Goal: Information Seeking & Learning: Learn about a topic

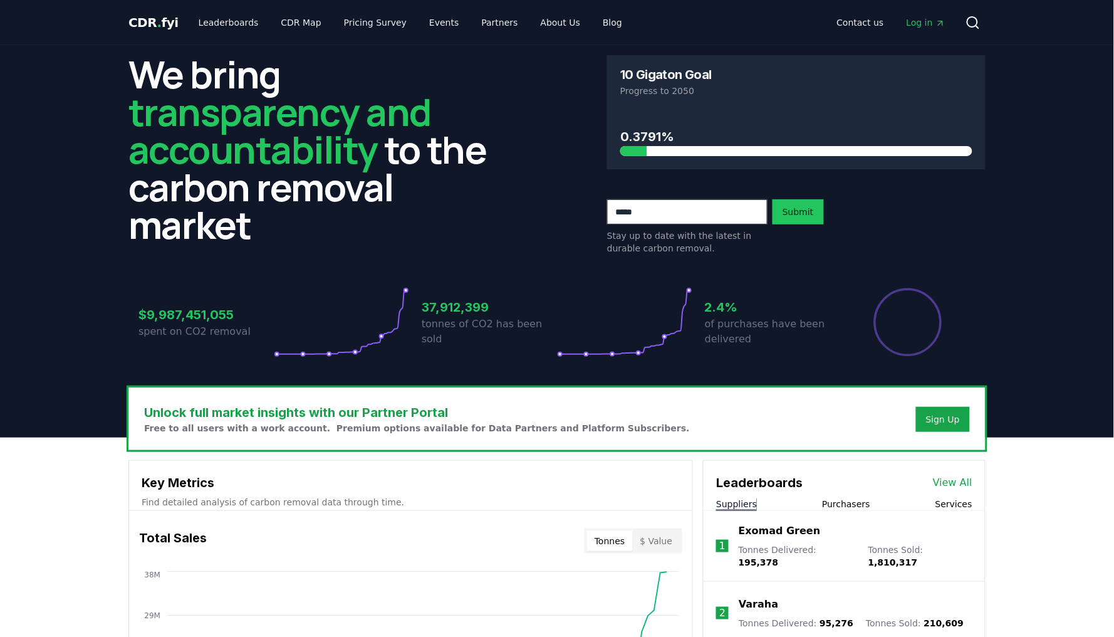
click at [182, 318] on h3 "$9,987,451,055" at bounding box center [206, 314] width 135 height 19
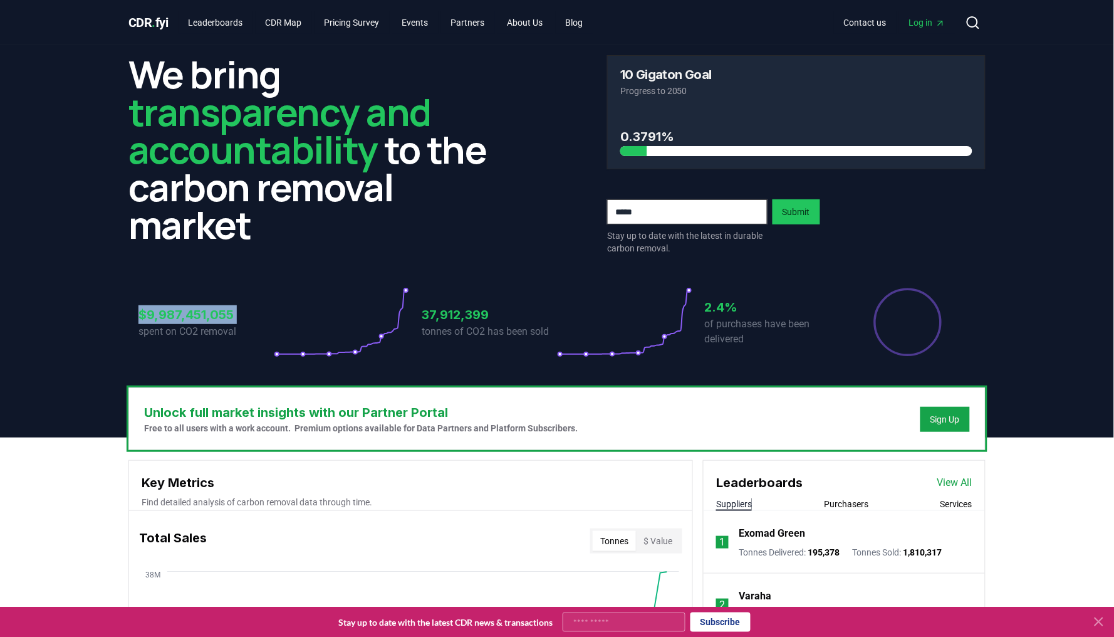
click at [182, 318] on h3 "$9,987,451,055" at bounding box center [206, 314] width 135 height 19
click at [80, 390] on header "We bring transparency and accountability to the carbon removal market 10 Gigato…" at bounding box center [557, 241] width 1114 height 392
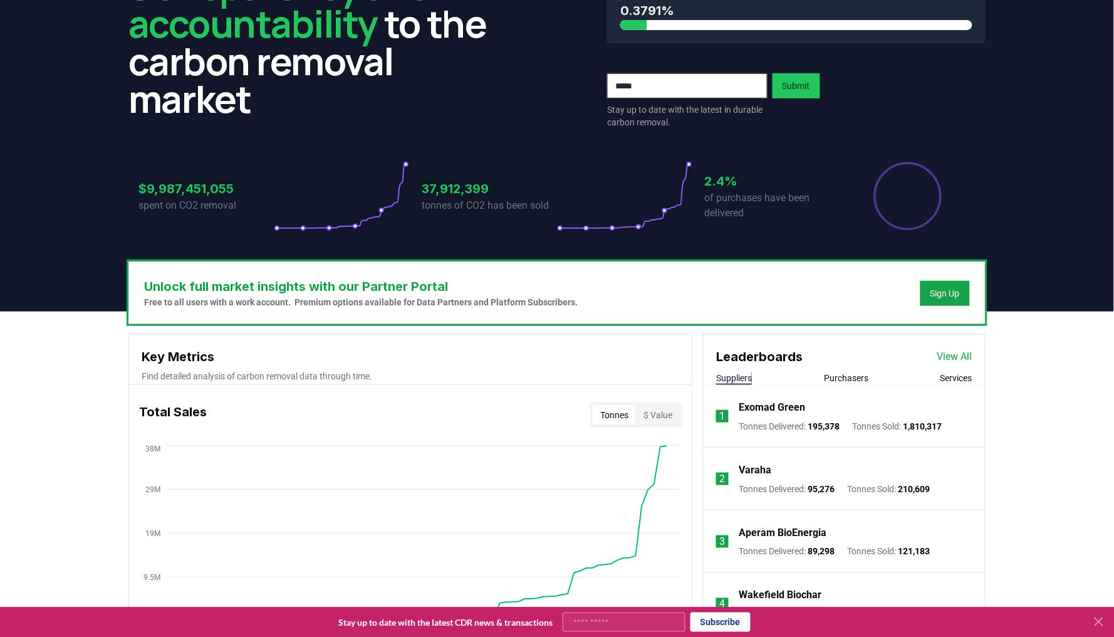
scroll to position [277, 0]
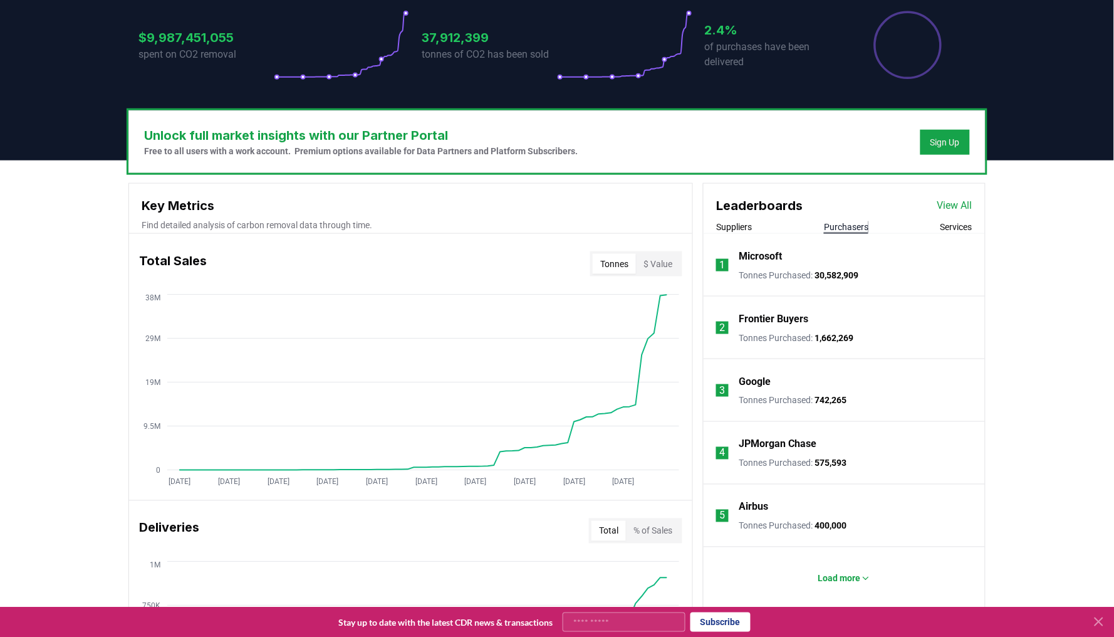
click at [832, 228] on button "Purchasers" at bounding box center [846, 227] width 44 height 13
click at [738, 232] on button "Suppliers" at bounding box center [734, 227] width 36 height 13
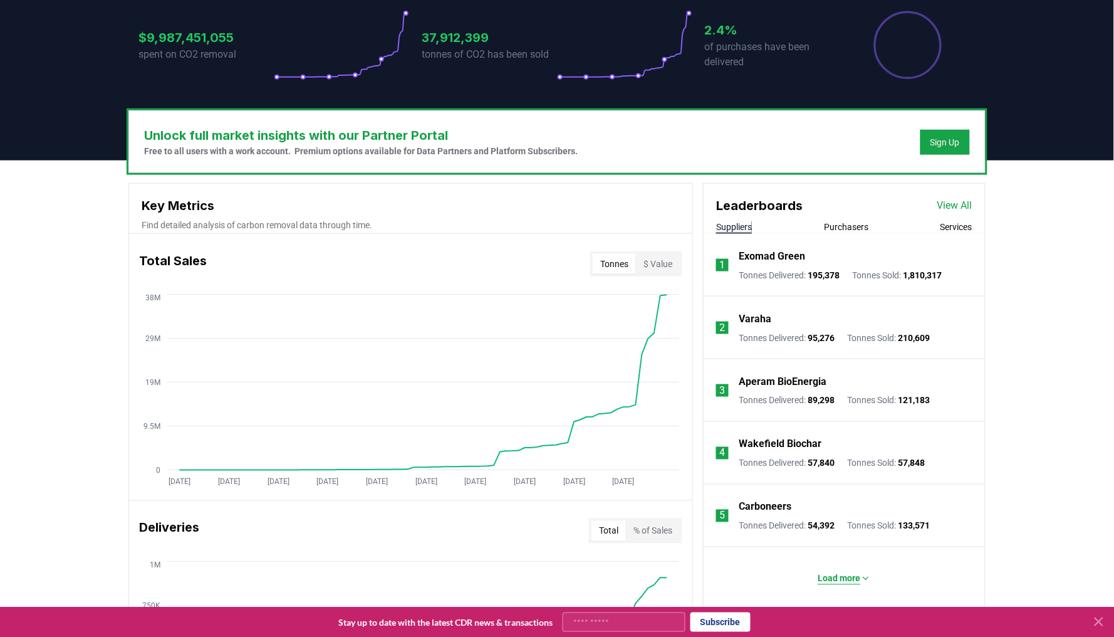
click at [834, 578] on p "Load more" at bounding box center [840, 578] width 43 height 13
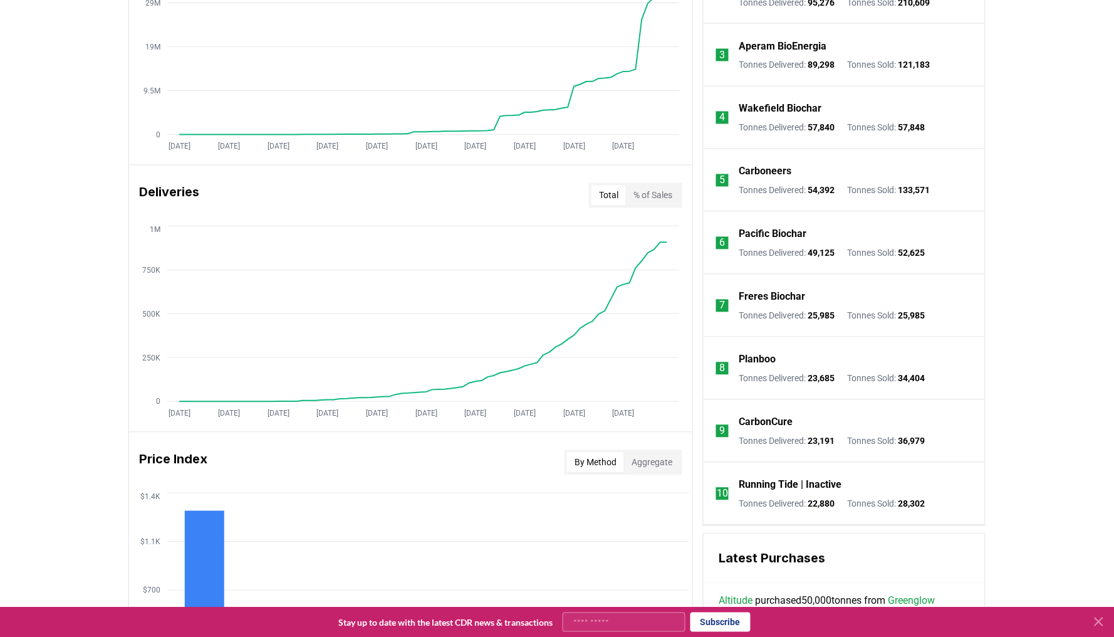
scroll to position [641, 0]
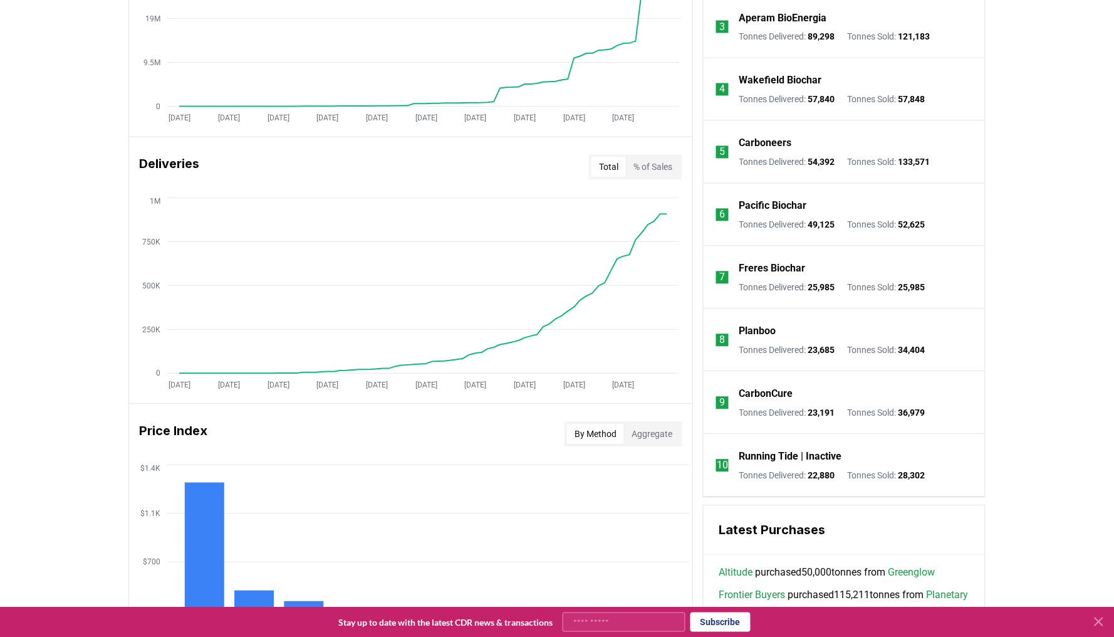
click at [772, 457] on p "Running Tide | Inactive" at bounding box center [790, 456] width 103 height 15
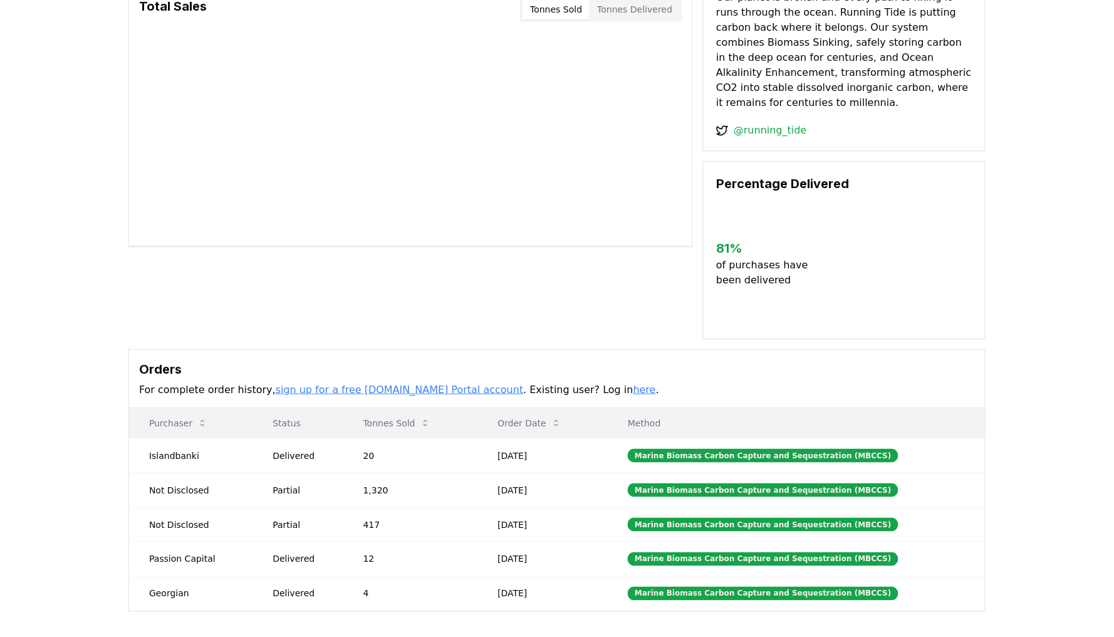
scroll to position [132, 0]
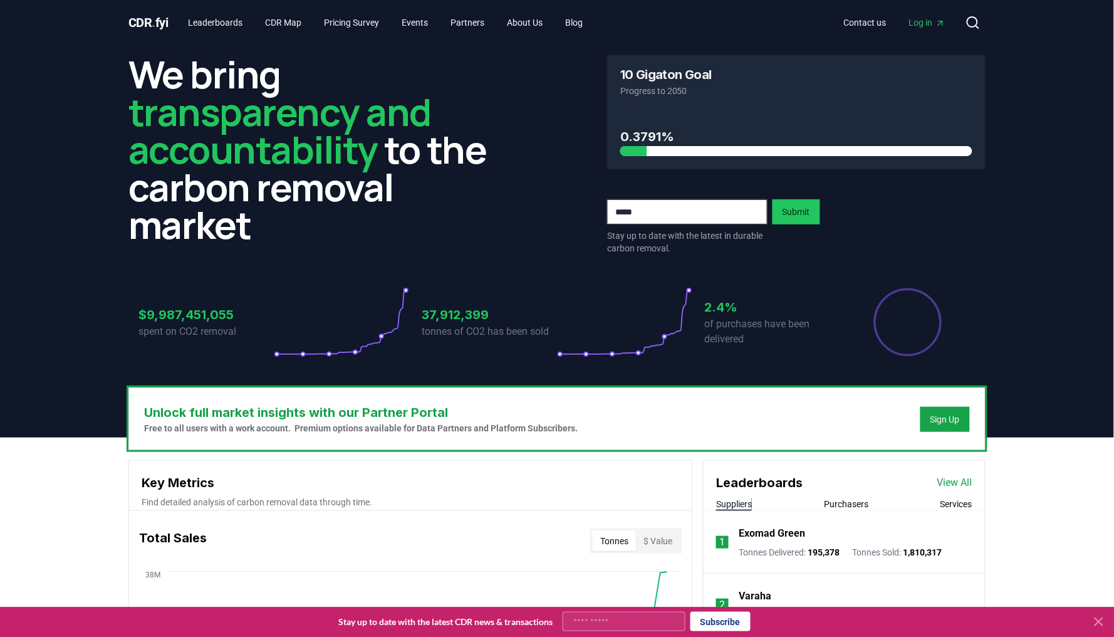
click at [953, 482] on link "View All" at bounding box center [955, 482] width 35 height 15
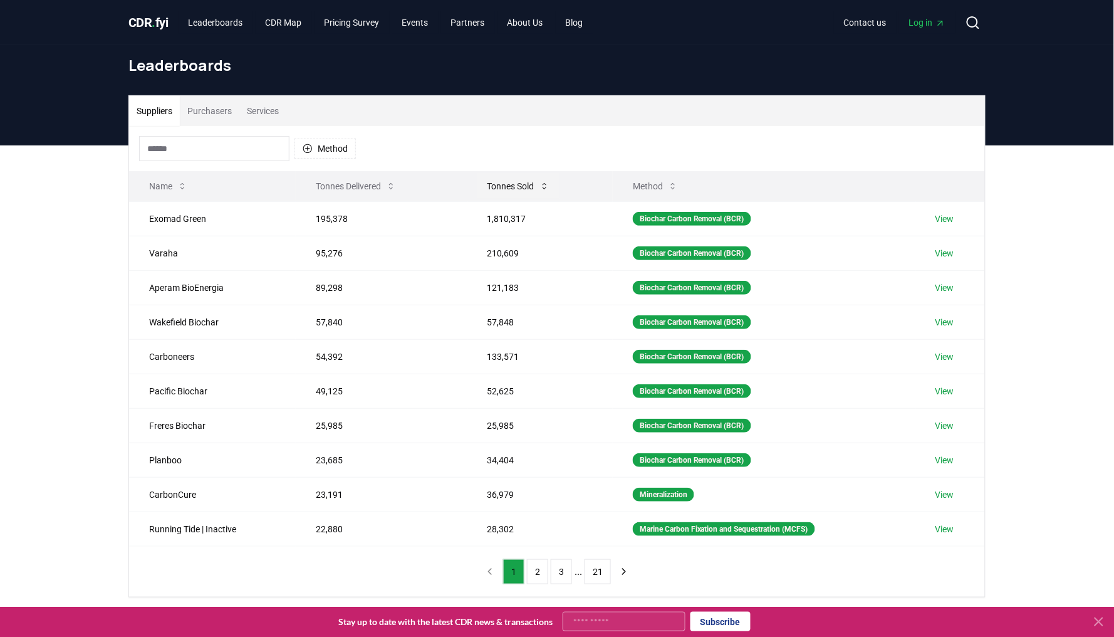
click at [545, 185] on icon at bounding box center [545, 186] width 10 height 10
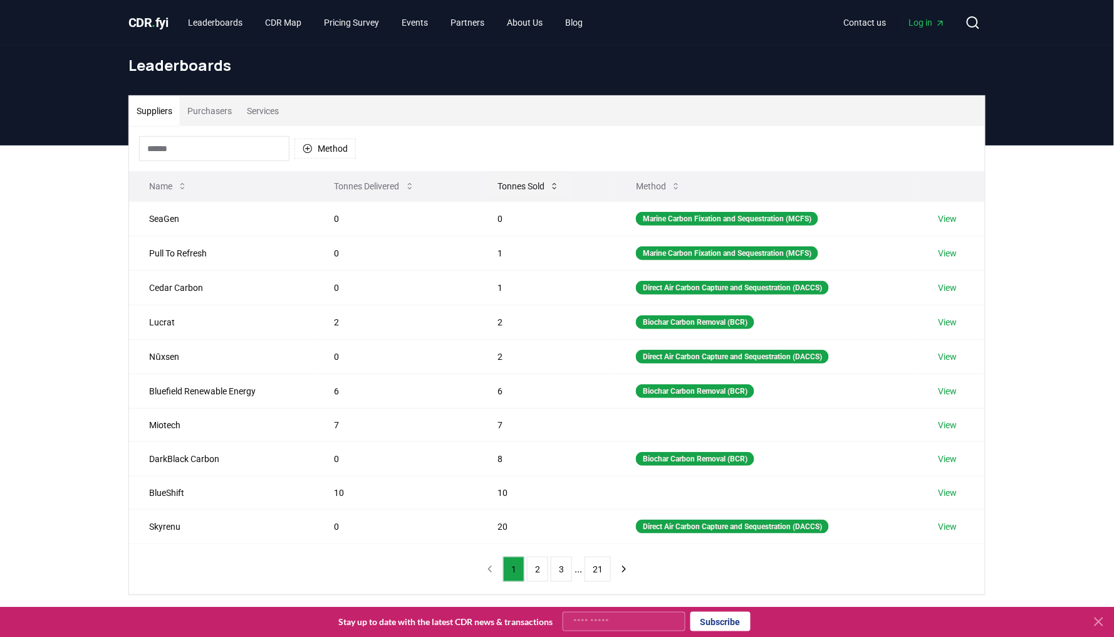
click at [557, 181] on icon at bounding box center [555, 186] width 10 height 10
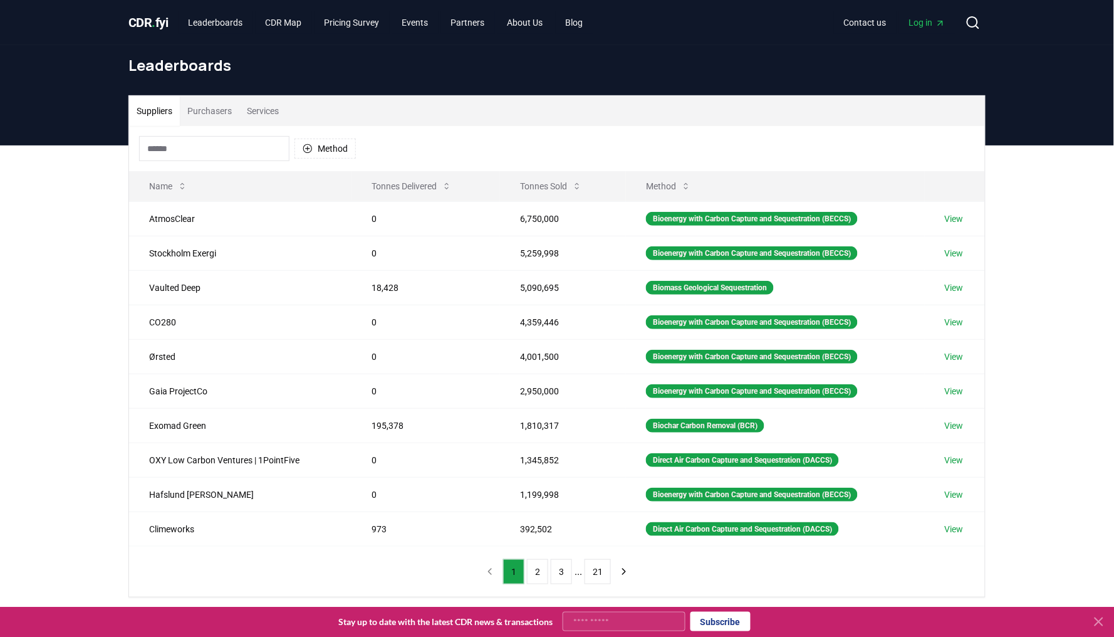
click at [32, 211] on div "Suppliers Purchasers Services Method Name Tonnes Delivered Tonnes Sold Method A…" at bounding box center [557, 396] width 1114 height 502
click at [153, 286] on td "Vaulted Deep" at bounding box center [240, 287] width 222 height 34
click at [74, 332] on div "Suppliers Purchasers Services Method Name Tonnes Delivered Tonnes Sold Method A…" at bounding box center [557, 396] width 1114 height 502
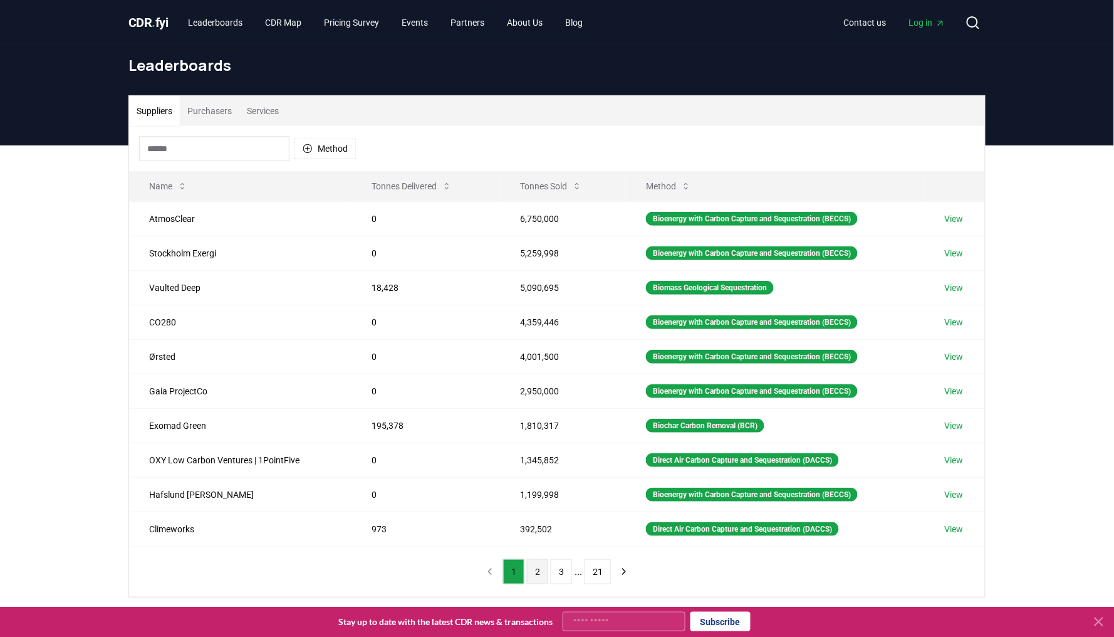
click at [531, 578] on button "2" at bounding box center [537, 571] width 21 height 25
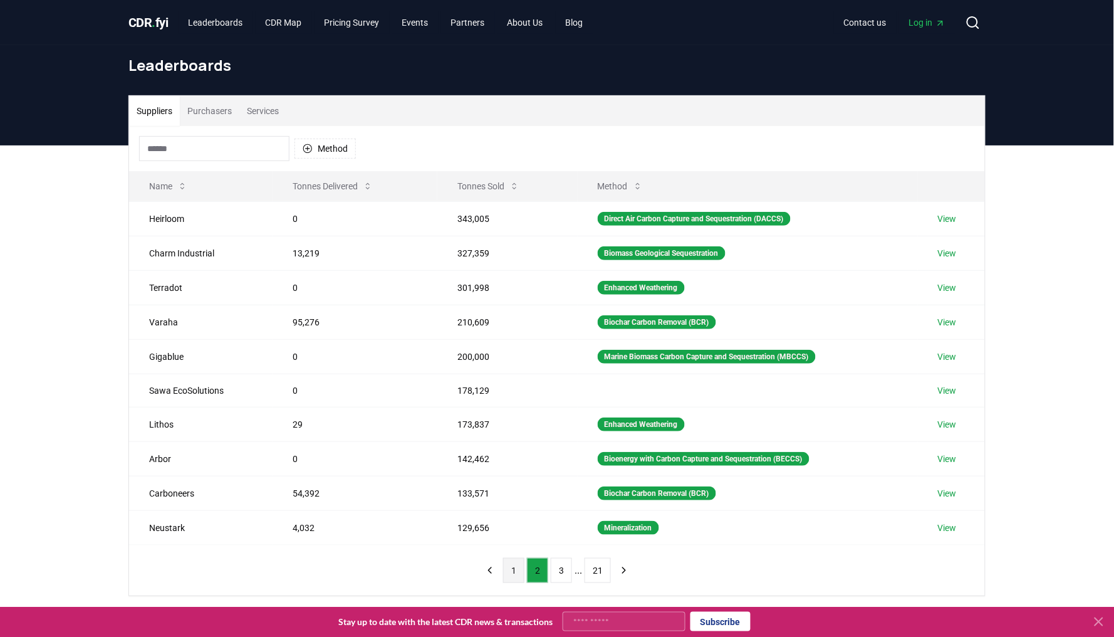
click at [515, 576] on button "1" at bounding box center [513, 570] width 21 height 25
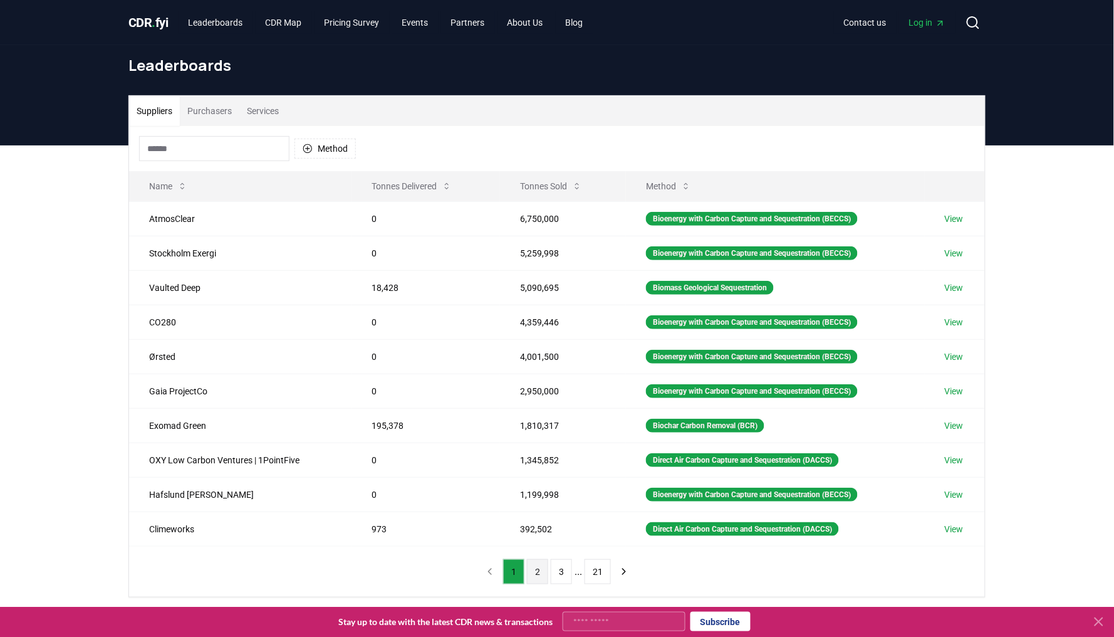
click at [538, 574] on button "2" at bounding box center [537, 571] width 21 height 25
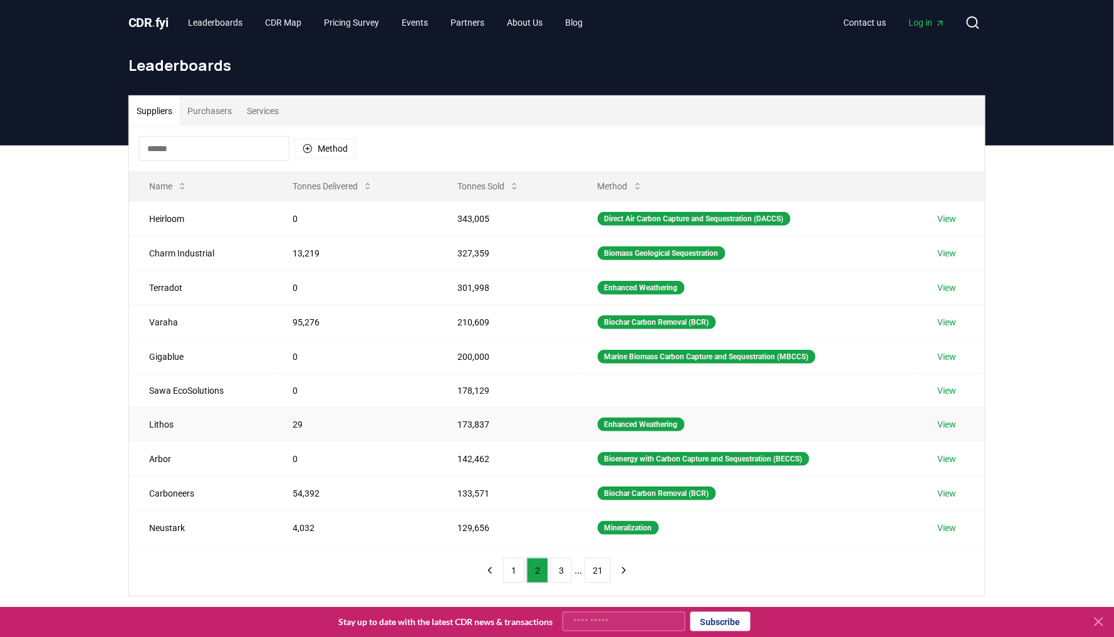
click at [950, 424] on link "View" at bounding box center [947, 424] width 19 height 13
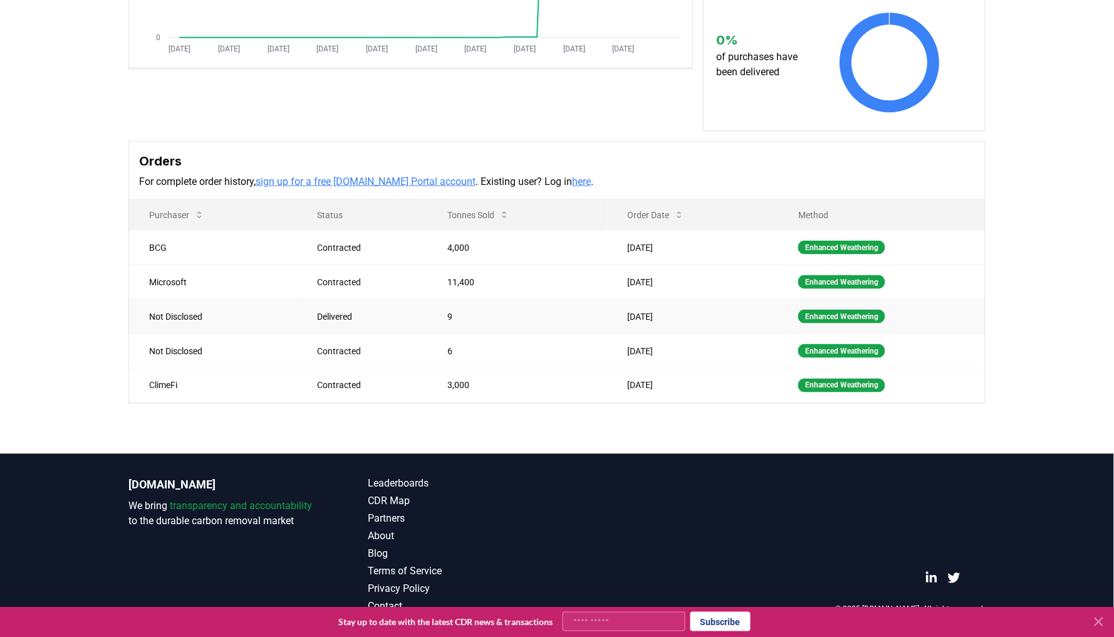
scroll to position [306, 0]
click at [384, 175] on link "sign up for a free CDR.fyi Portal account" at bounding box center [366, 181] width 220 height 12
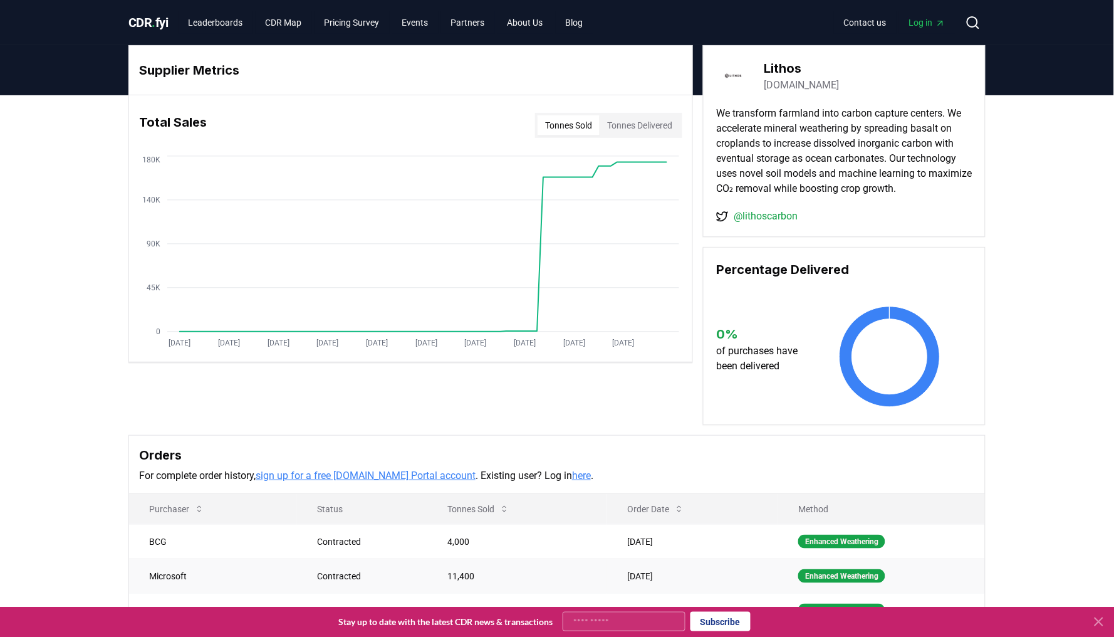
scroll to position [0, 0]
click at [312, 18] on link "CDR Map" at bounding box center [284, 22] width 56 height 23
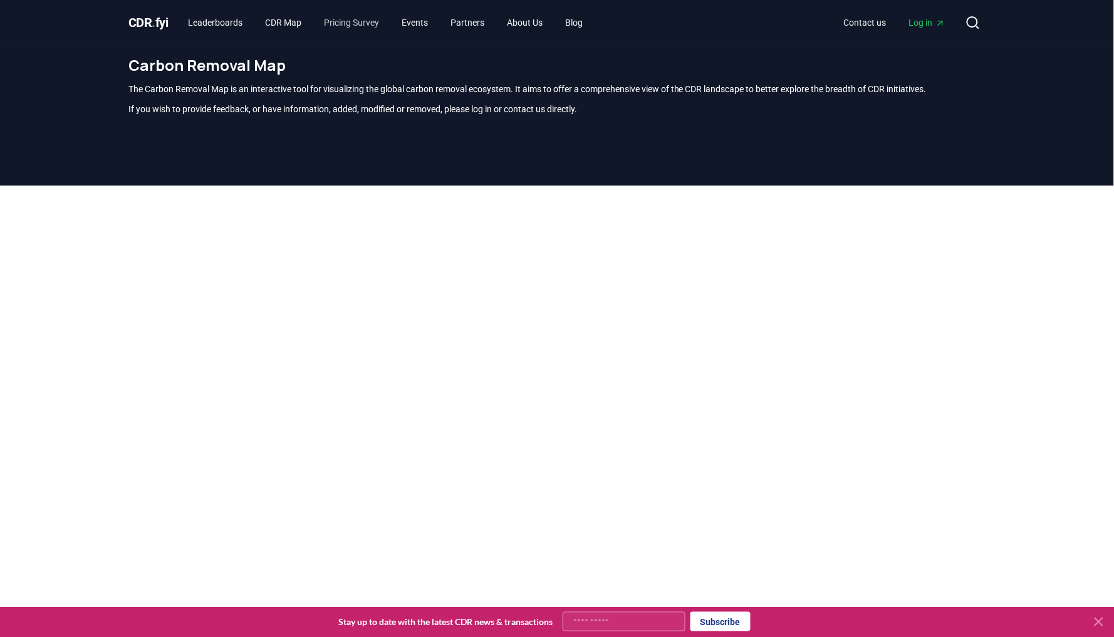
click at [353, 27] on link "Pricing Survey" at bounding box center [352, 22] width 75 height 23
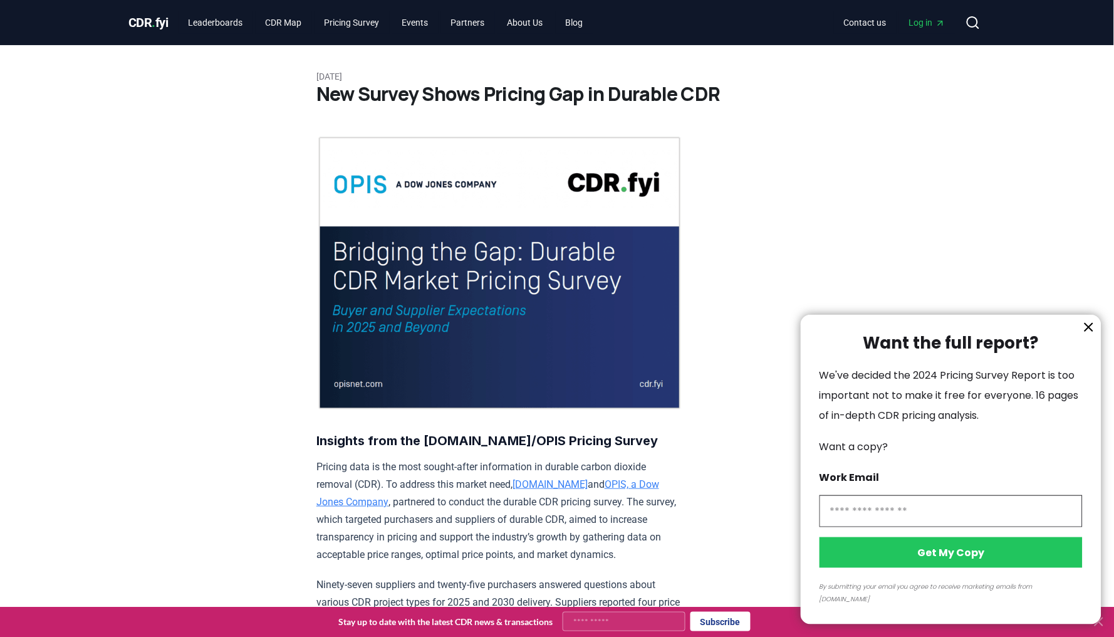
click at [209, 23] on div at bounding box center [557, 318] width 1114 height 637
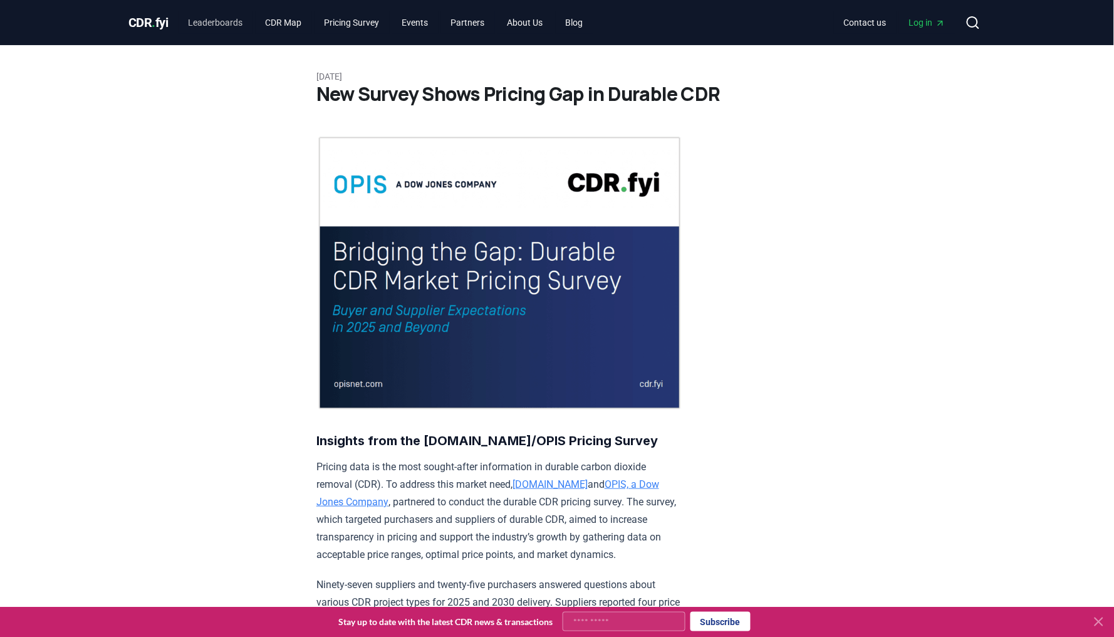
click at [228, 20] on link "Leaderboards" at bounding box center [216, 22] width 75 height 23
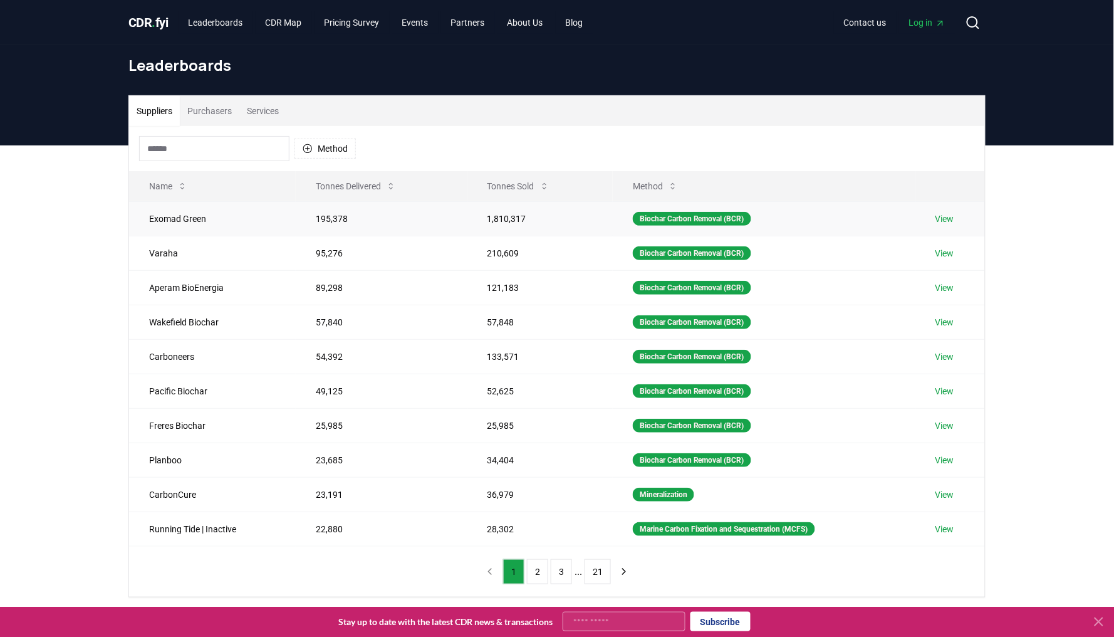
click at [187, 210] on td "Exomad Green" at bounding box center [212, 218] width 167 height 34
click at [16, 300] on div "Suppliers Purchasers Services Method Name Tonnes Delivered Tonnes Sold Method E…" at bounding box center [557, 396] width 1114 height 502
click at [532, 582] on button "2" at bounding box center [537, 571] width 21 height 25
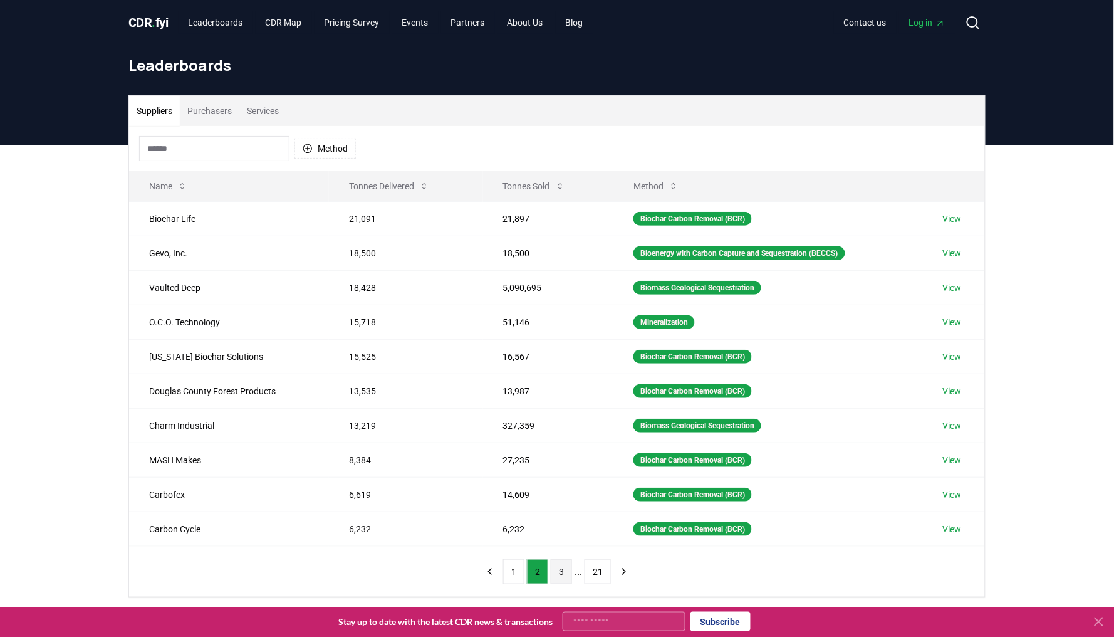
click at [558, 578] on button "3" at bounding box center [561, 571] width 21 height 25
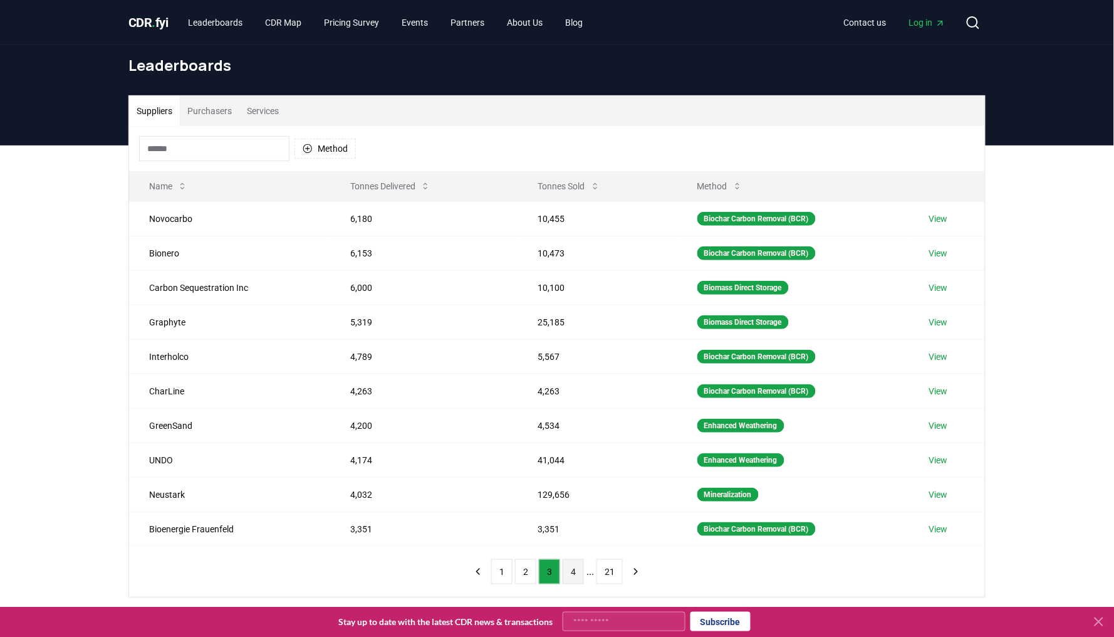
click at [574, 576] on button "4" at bounding box center [573, 571] width 21 height 25
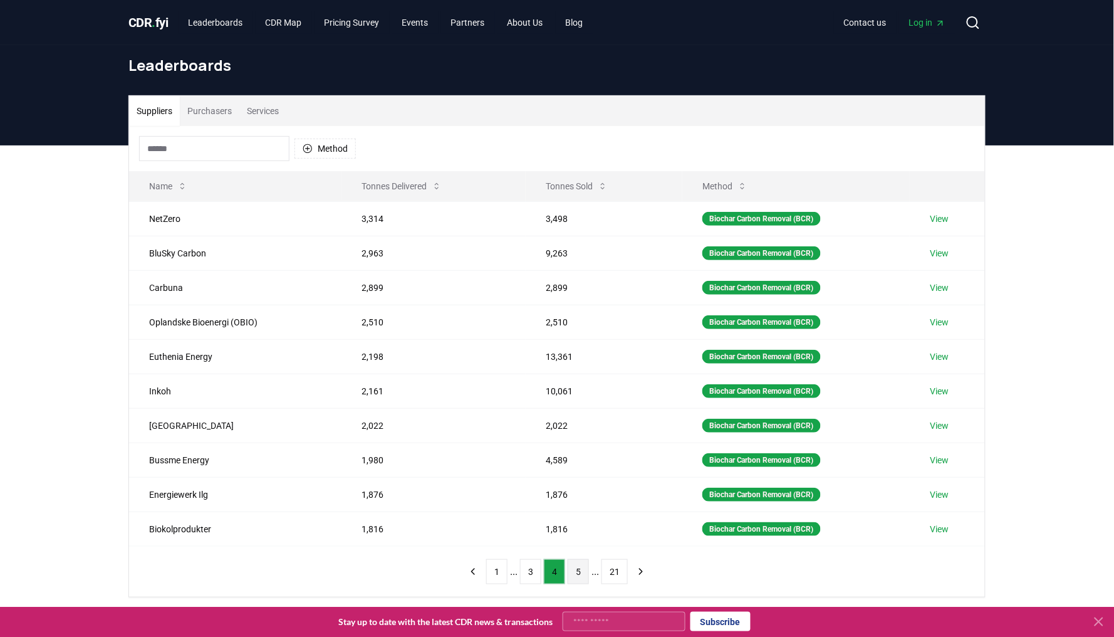
click at [587, 576] on button "5" at bounding box center [578, 571] width 21 height 25
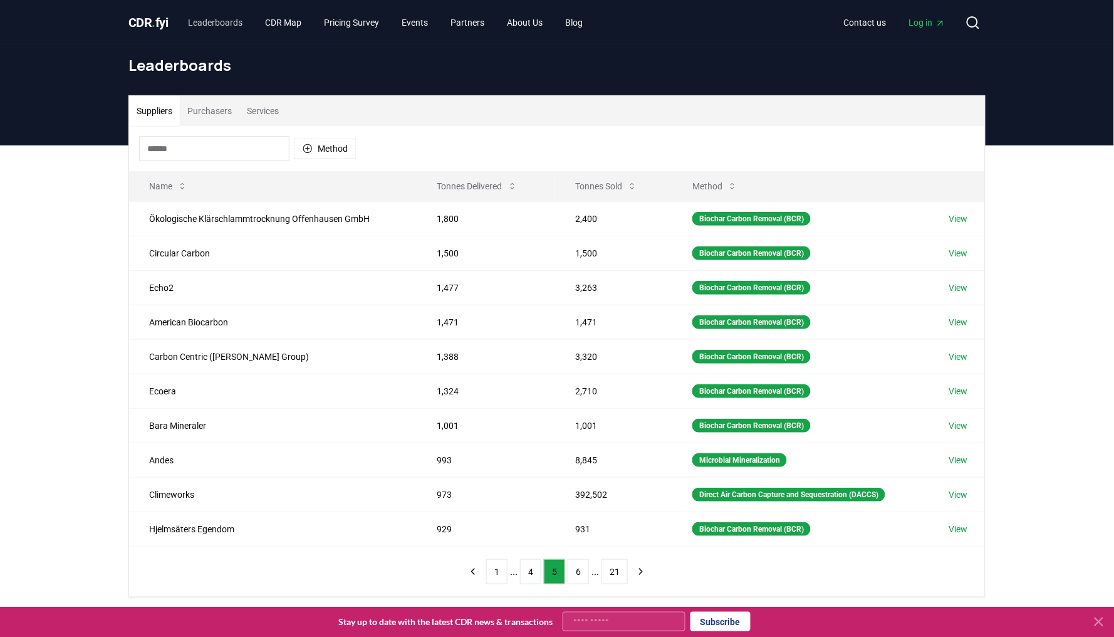
click at [224, 17] on link "Leaderboards" at bounding box center [216, 22] width 75 height 23
click at [226, 24] on link "Leaderboards" at bounding box center [216, 22] width 75 height 23
click at [150, 26] on span "CDR . fyi" at bounding box center [148, 22] width 40 height 15
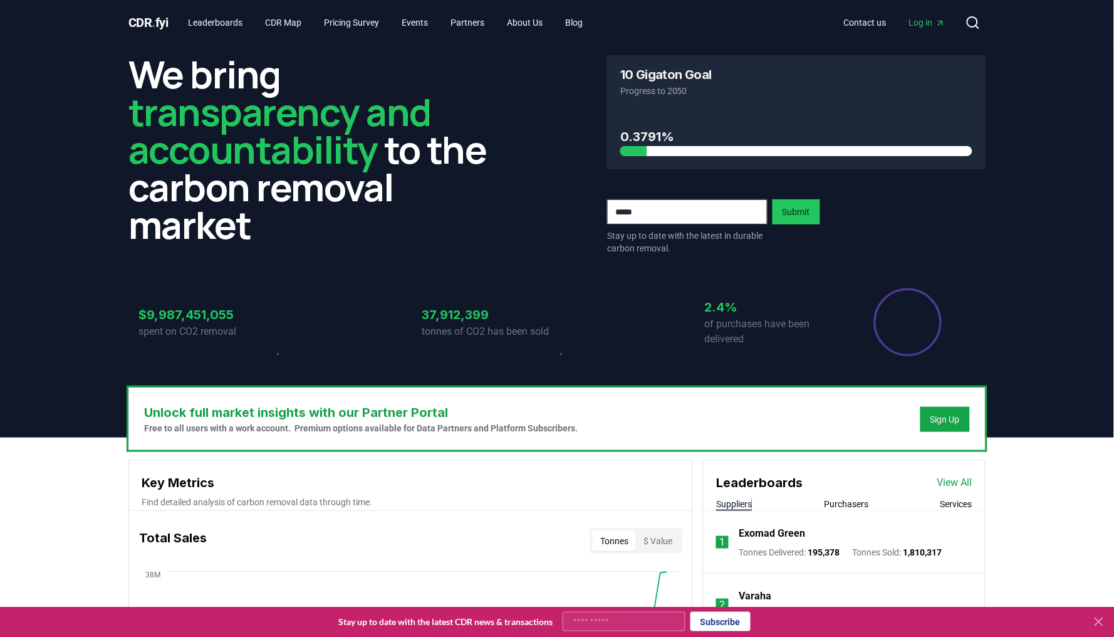
click at [206, 105] on span "transparency and accountability" at bounding box center [279, 130] width 303 height 89
click at [187, 314] on h3 "$9,987,451,055" at bounding box center [206, 314] width 135 height 19
click at [461, 310] on h3 "37,912,399" at bounding box center [489, 314] width 135 height 19
click at [286, 337] on icon at bounding box center [341, 322] width 135 height 70
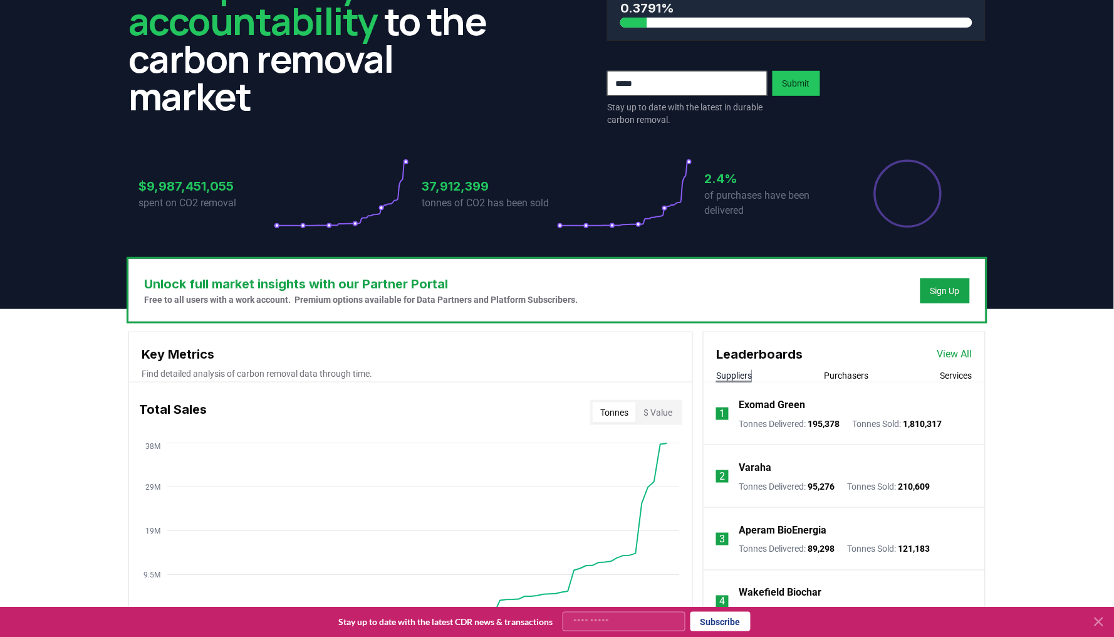
scroll to position [226, 0]
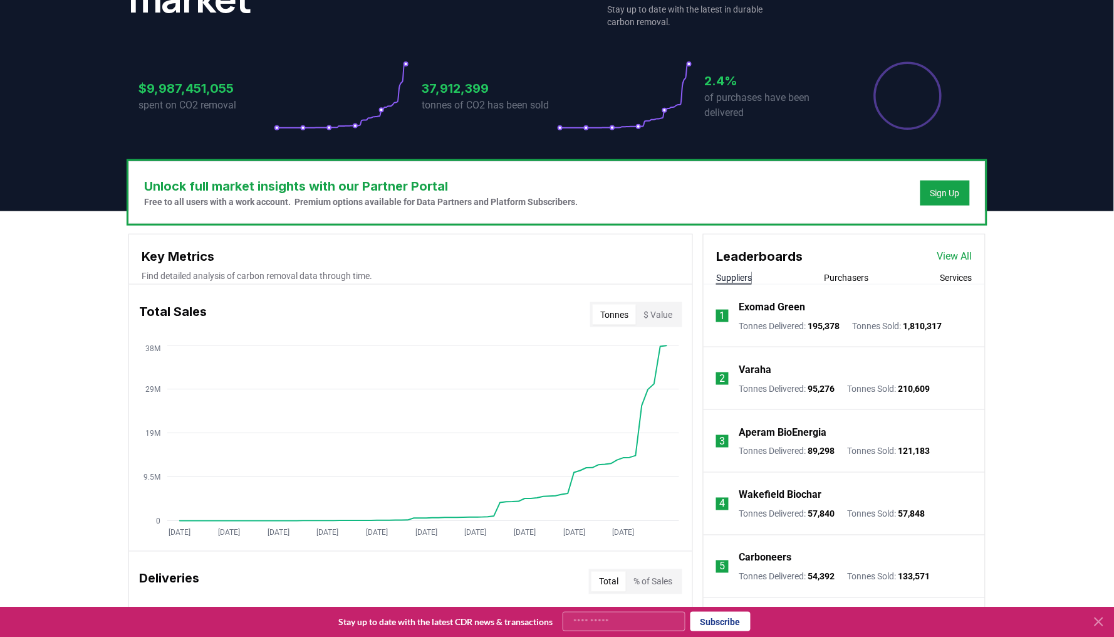
click at [830, 271] on button "Purchasers" at bounding box center [846, 277] width 44 height 13
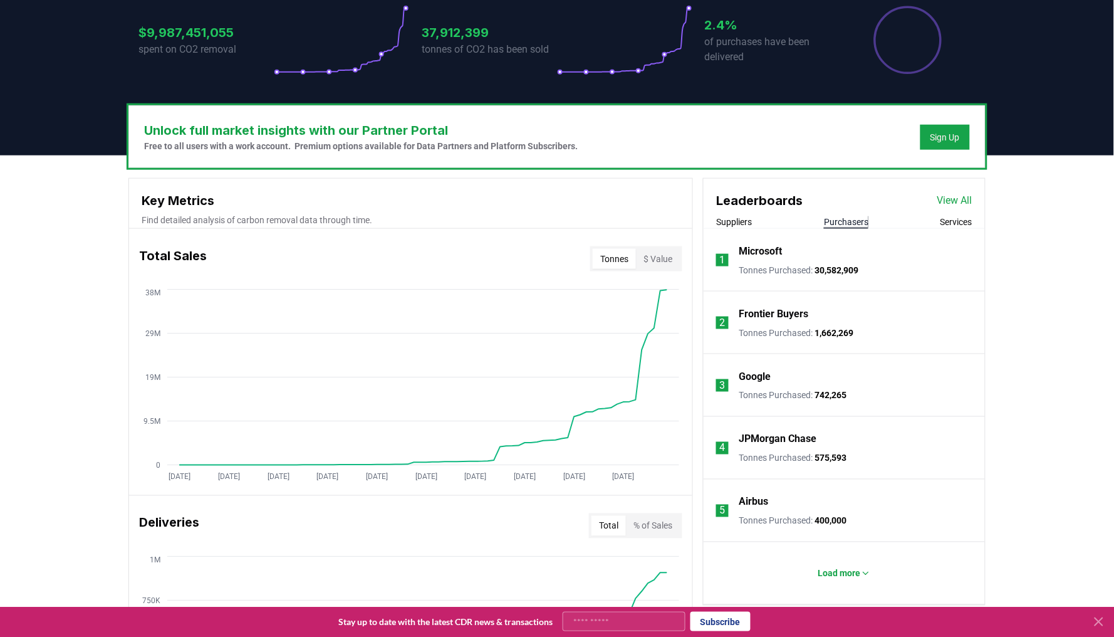
scroll to position [283, 0]
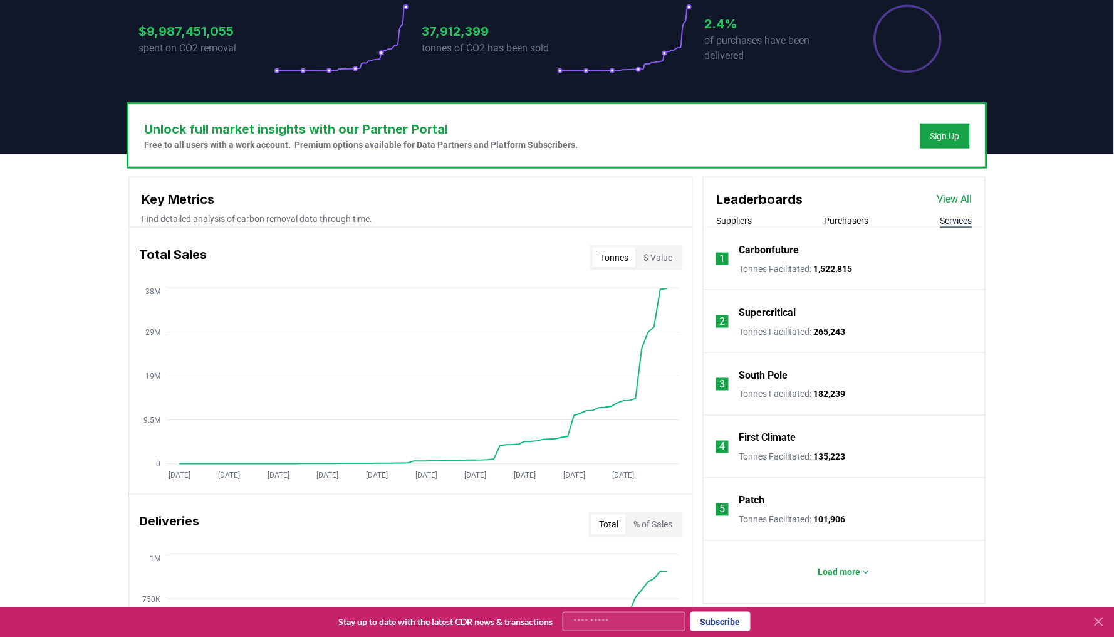
click at [948, 221] on button "Services" at bounding box center [957, 220] width 32 height 13
click at [863, 570] on icon at bounding box center [866, 572] width 10 height 10
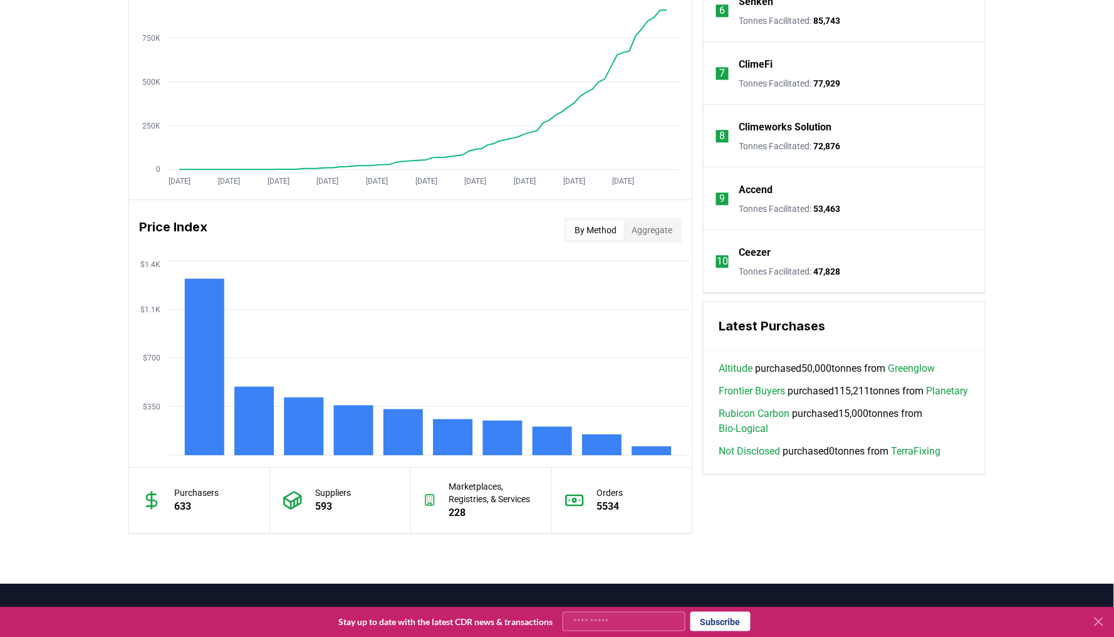
scroll to position [874, 0]
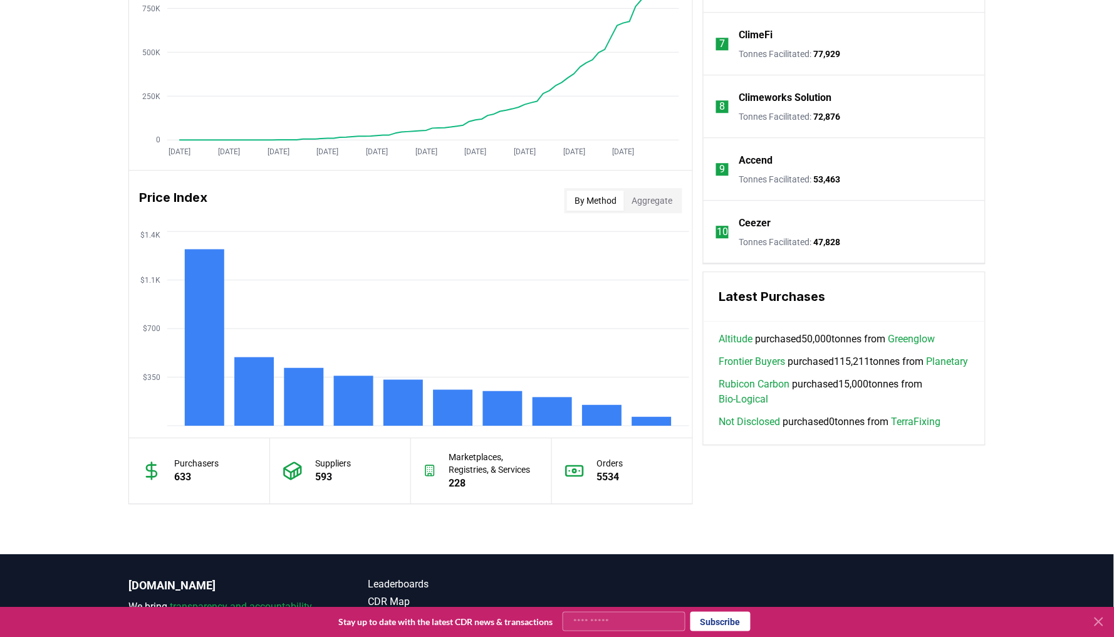
click at [923, 337] on link "Greenglow" at bounding box center [911, 339] width 47 height 15
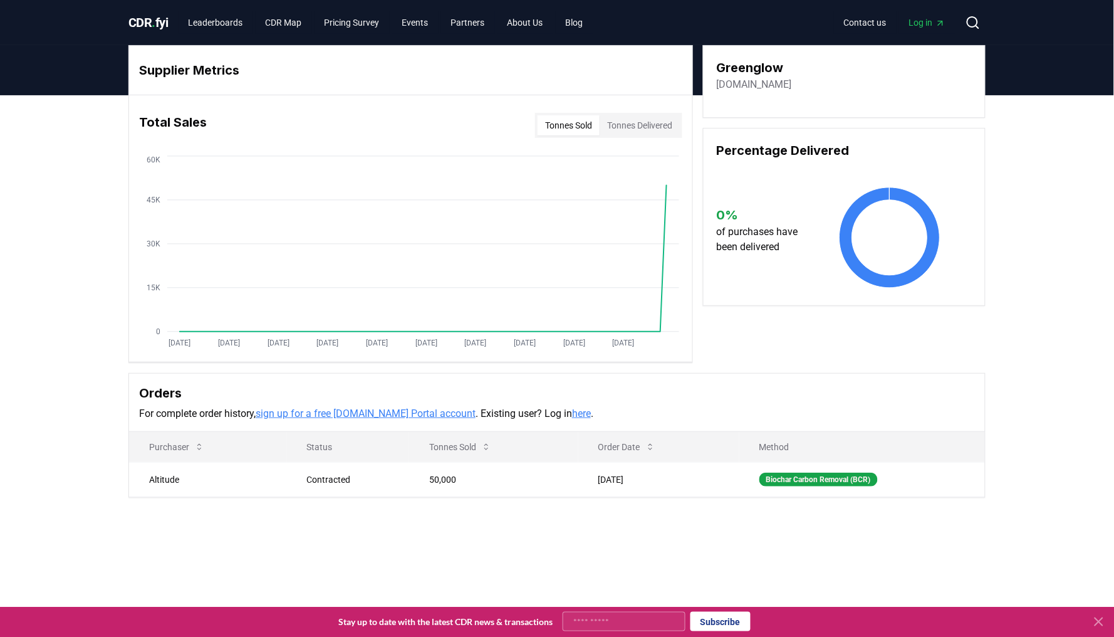
scroll to position [-1, 0]
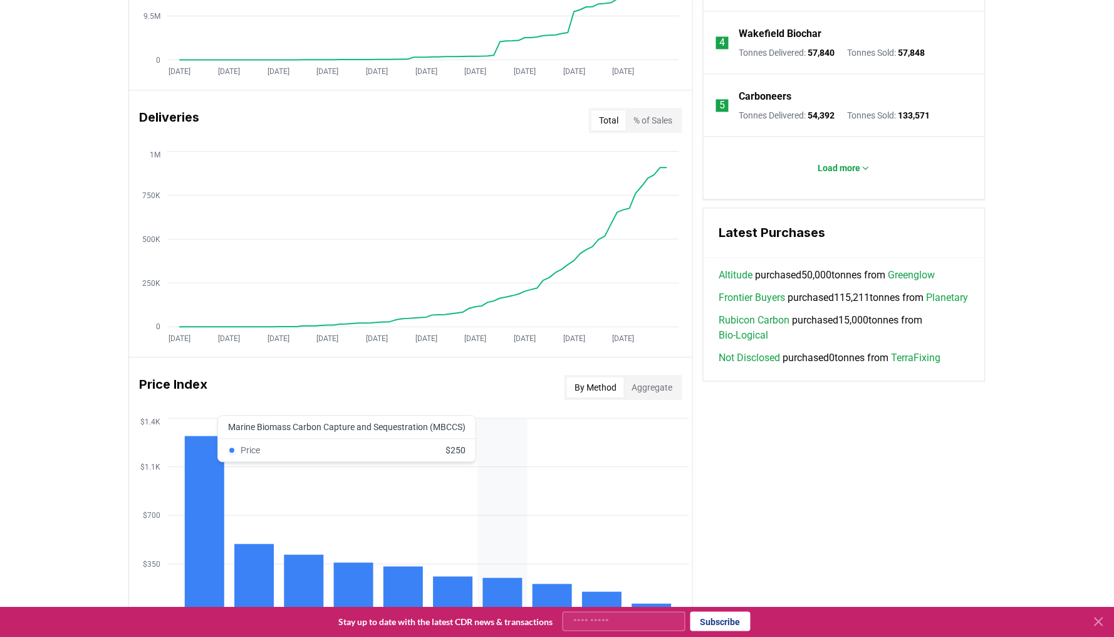
scroll to position [565, 0]
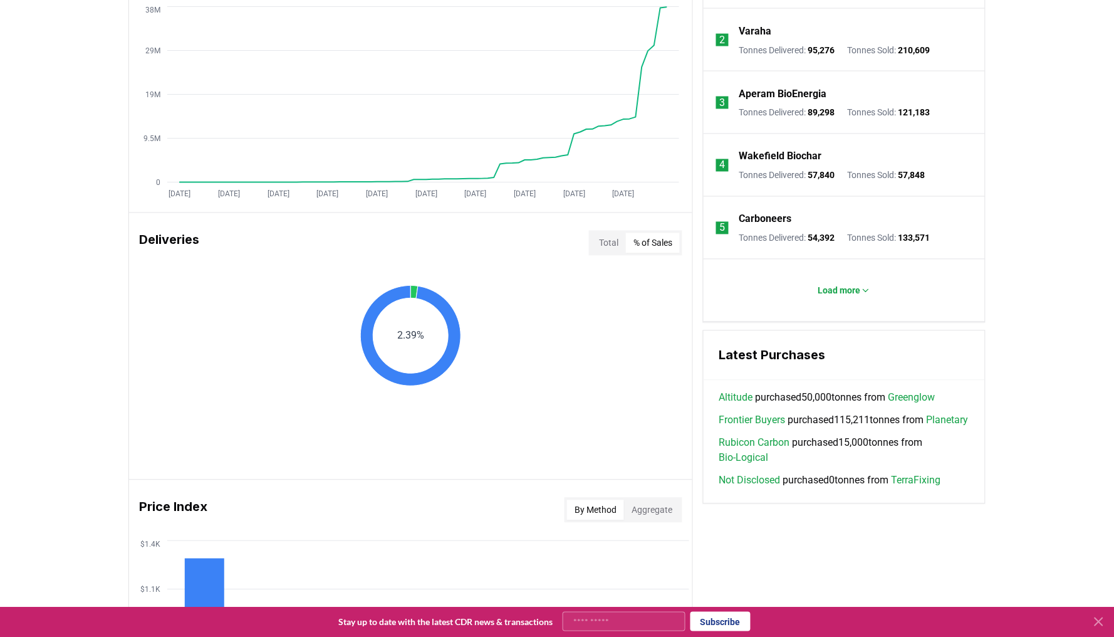
click at [669, 233] on button "% of Sales" at bounding box center [653, 243] width 54 height 20
click at [612, 237] on button "Total" at bounding box center [609, 243] width 34 height 20
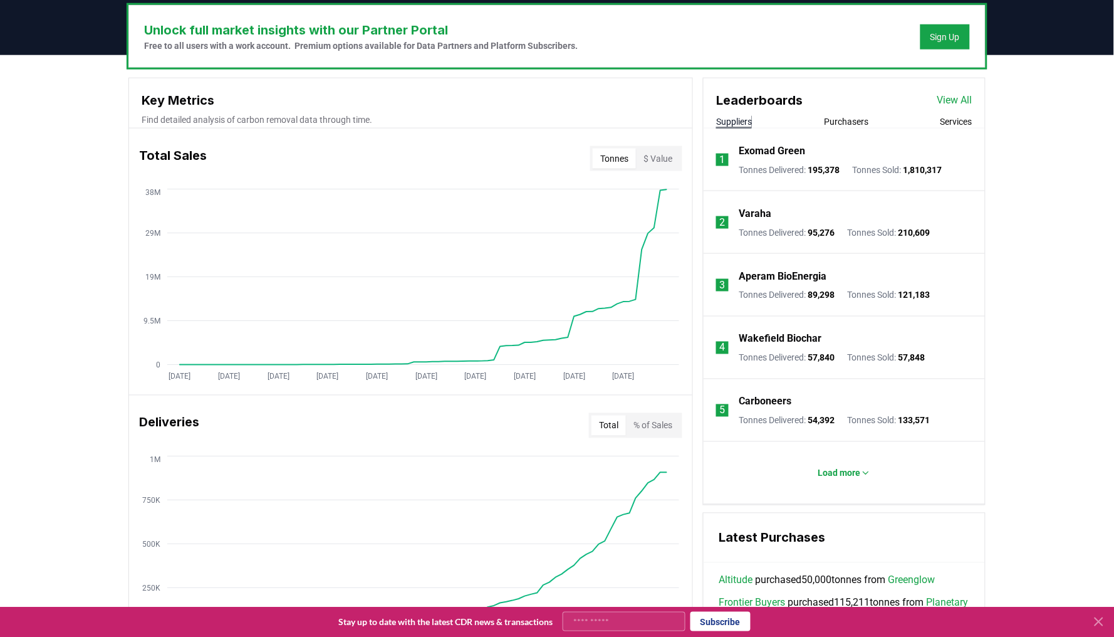
scroll to position [281, 0]
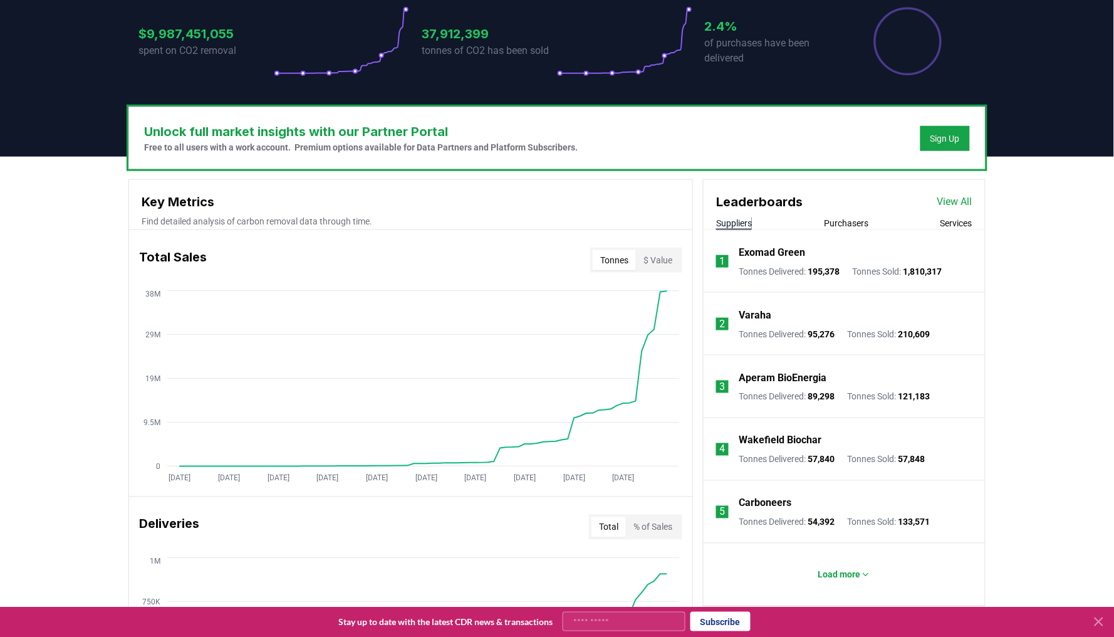
click at [654, 263] on button "$ Value" at bounding box center [658, 260] width 44 height 20
click at [609, 250] on button "Tonnes" at bounding box center [614, 260] width 43 height 20
click at [649, 261] on button "$ Value" at bounding box center [658, 260] width 44 height 20
click at [599, 261] on button "Tonnes" at bounding box center [614, 260] width 43 height 20
click at [648, 266] on button "$ Value" at bounding box center [658, 260] width 44 height 20
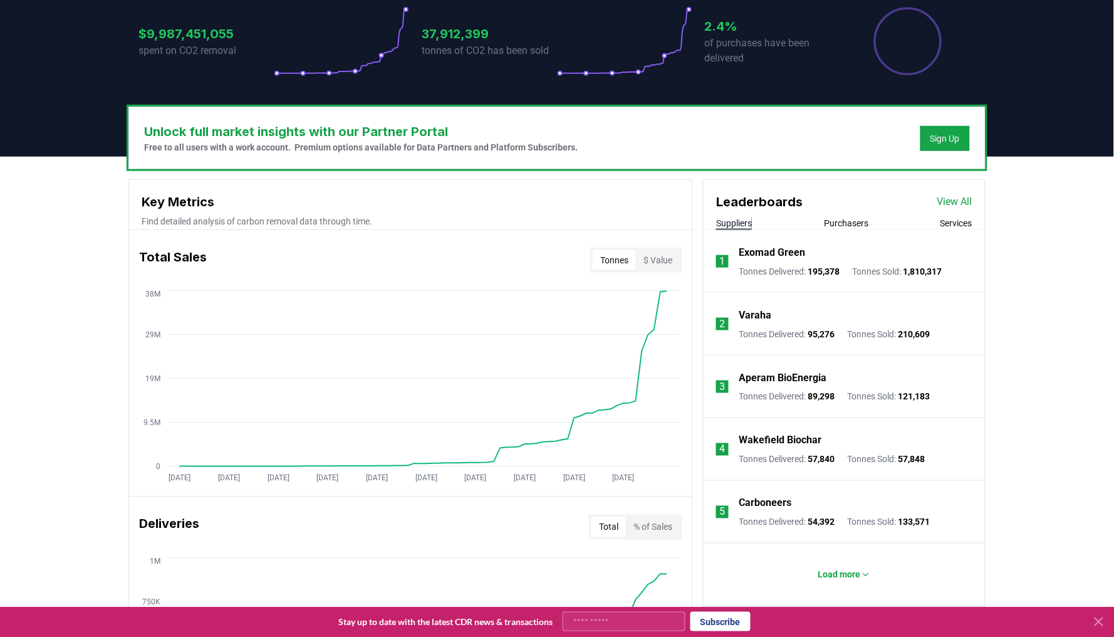
click at [609, 256] on button "Tonnes" at bounding box center [614, 260] width 43 height 20
click at [661, 259] on button "$ Value" at bounding box center [658, 260] width 44 height 20
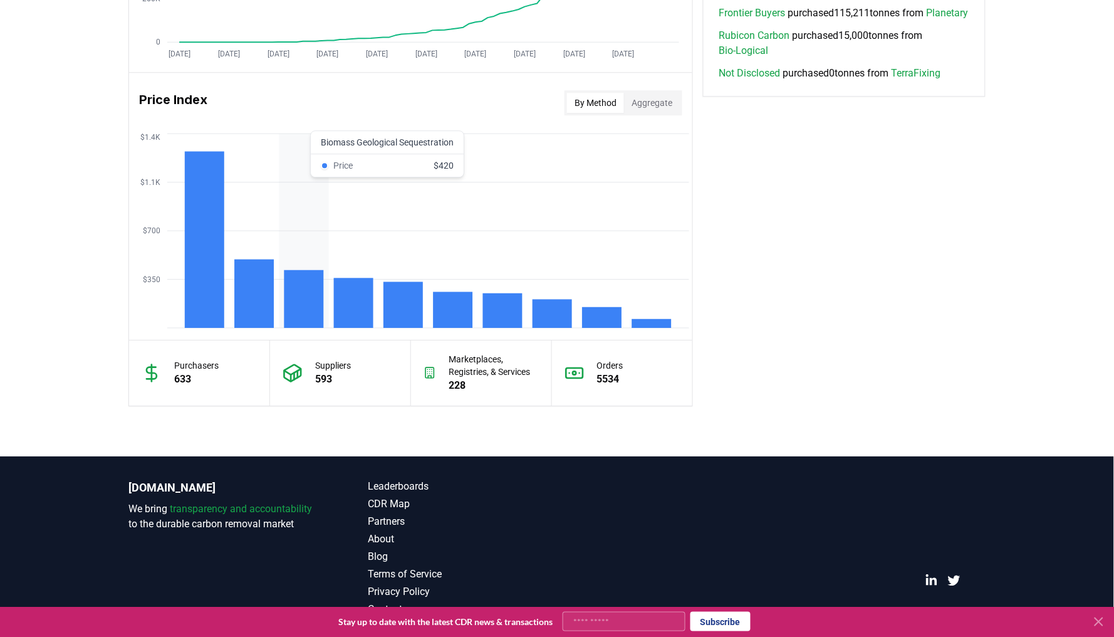
scroll to position [971, 0]
